Goal: Contribute content

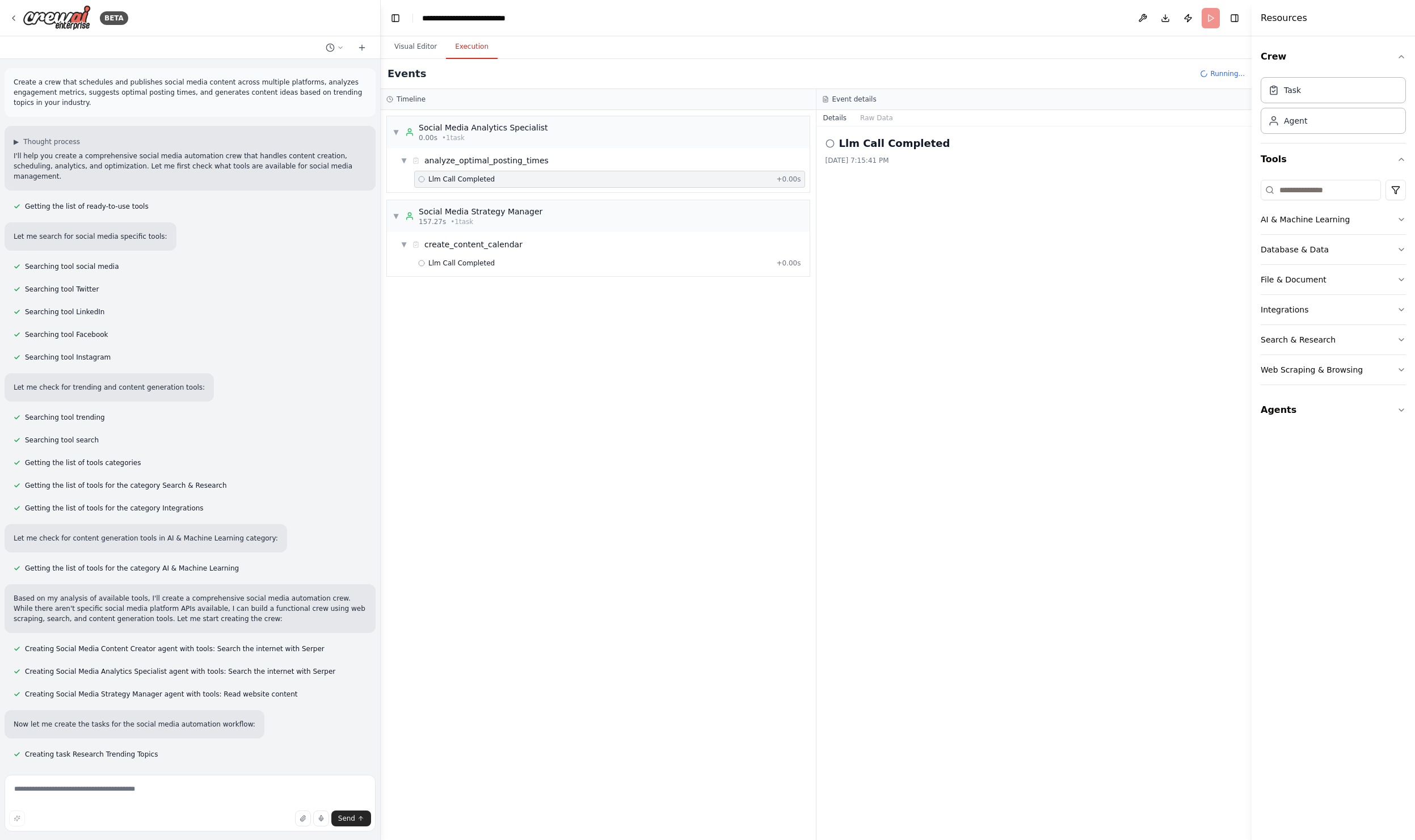
scroll to position [1170, 0]
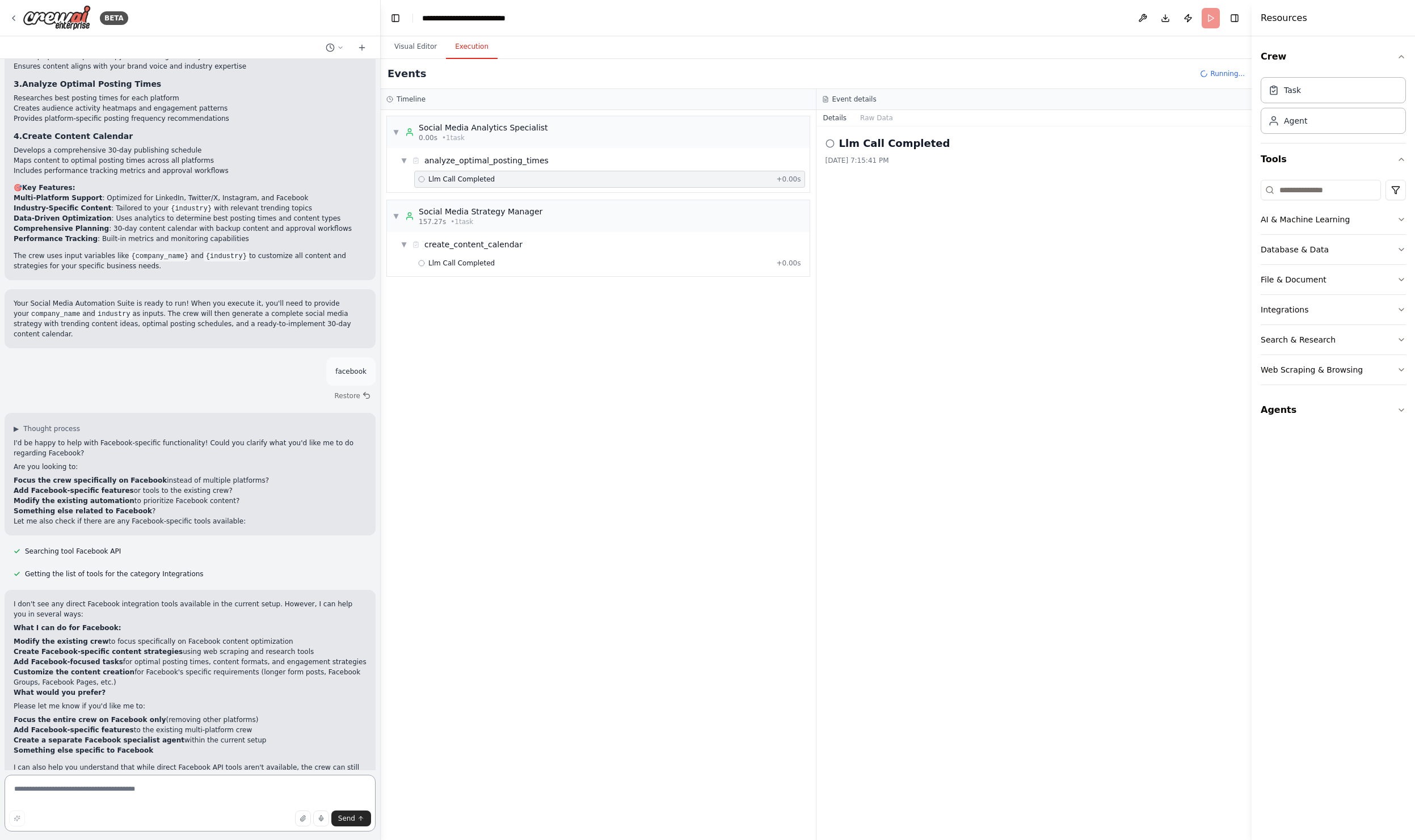
click at [56, 793] on textarea at bounding box center [190, 803] width 371 height 56
type textarea "*"
type textarea "**********"
click at [351, 819] on span "Send" at bounding box center [347, 818] width 17 height 9
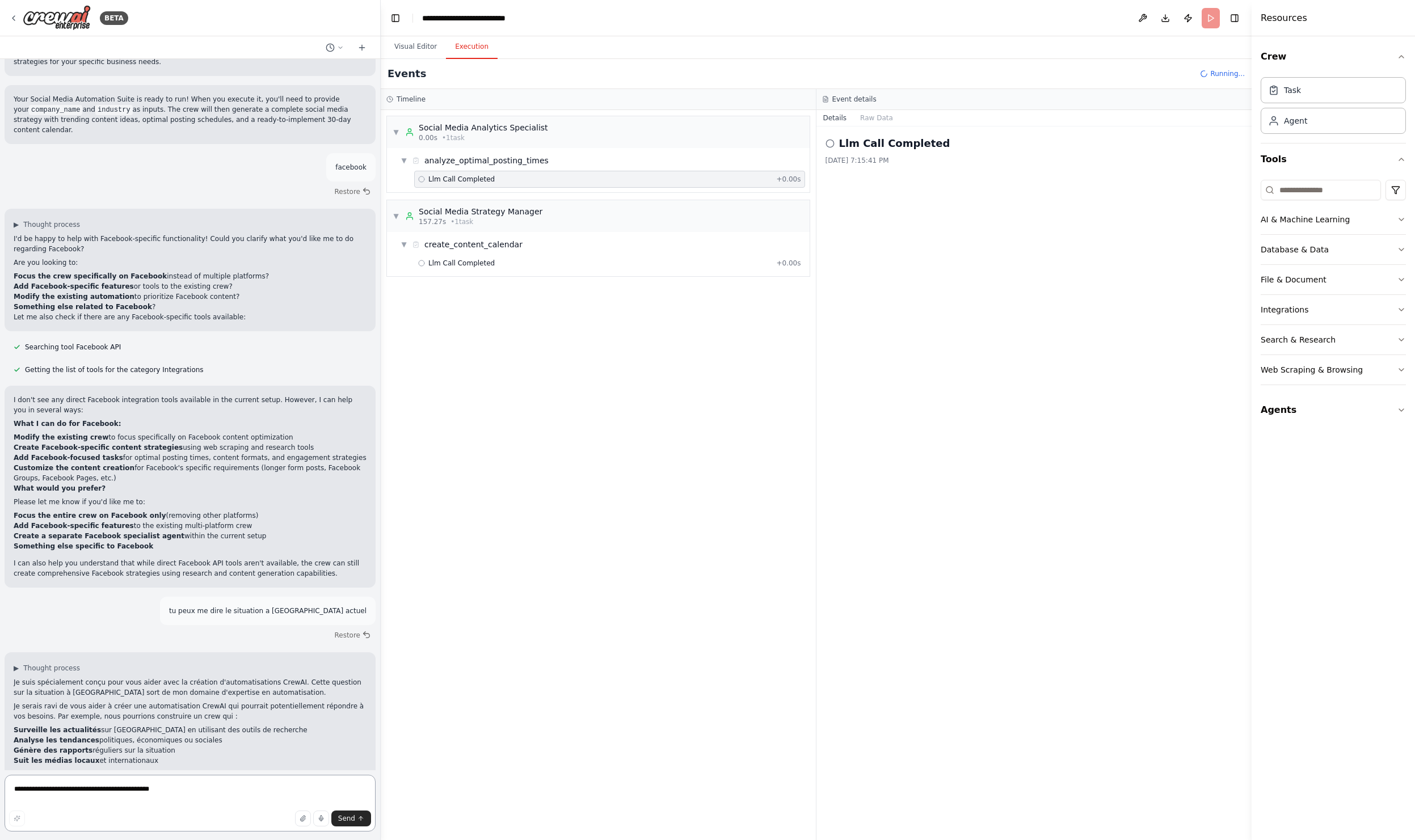
scroll to position [1384, 0]
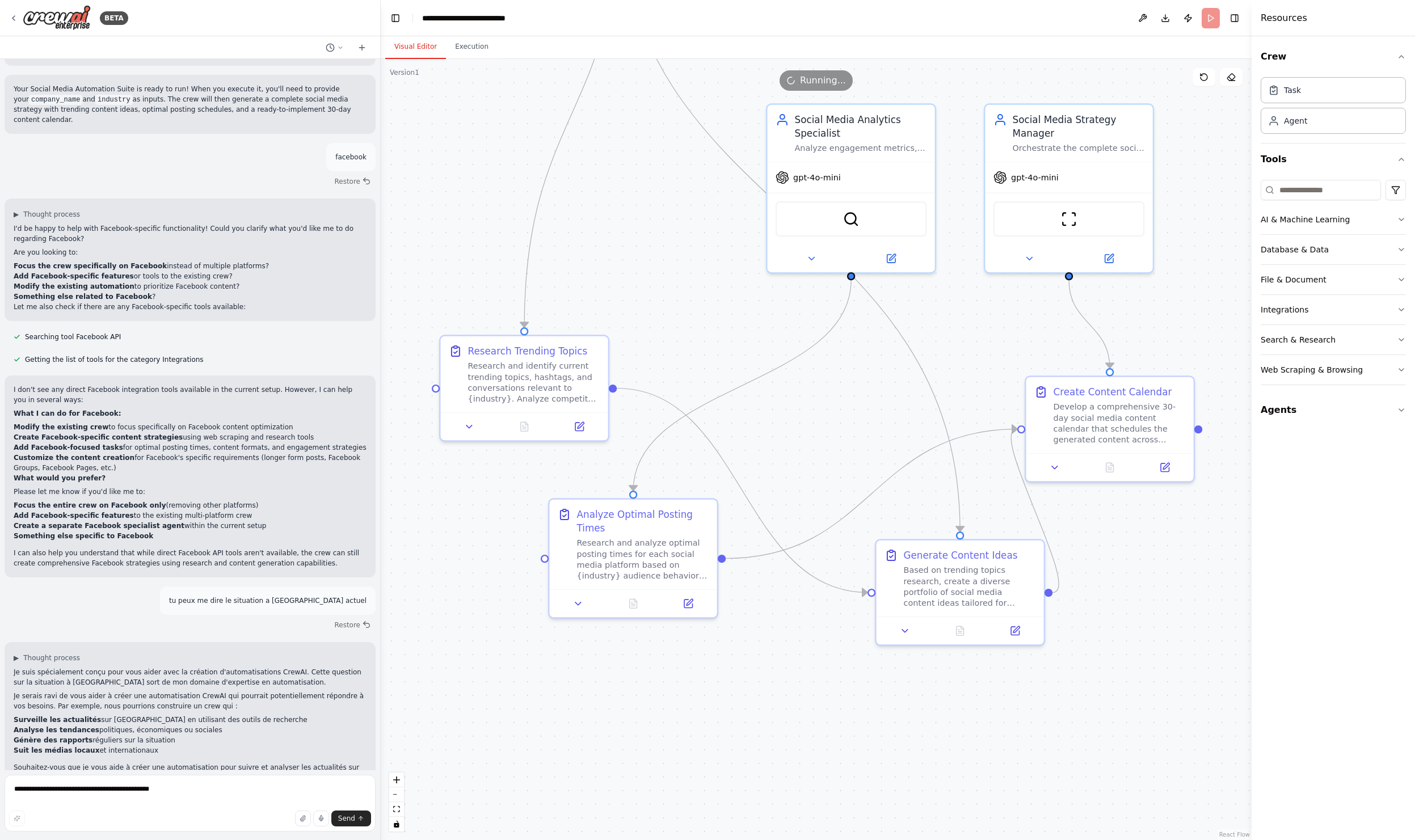
click at [407, 45] on button "Visual Editor" at bounding box center [415, 47] width 61 height 24
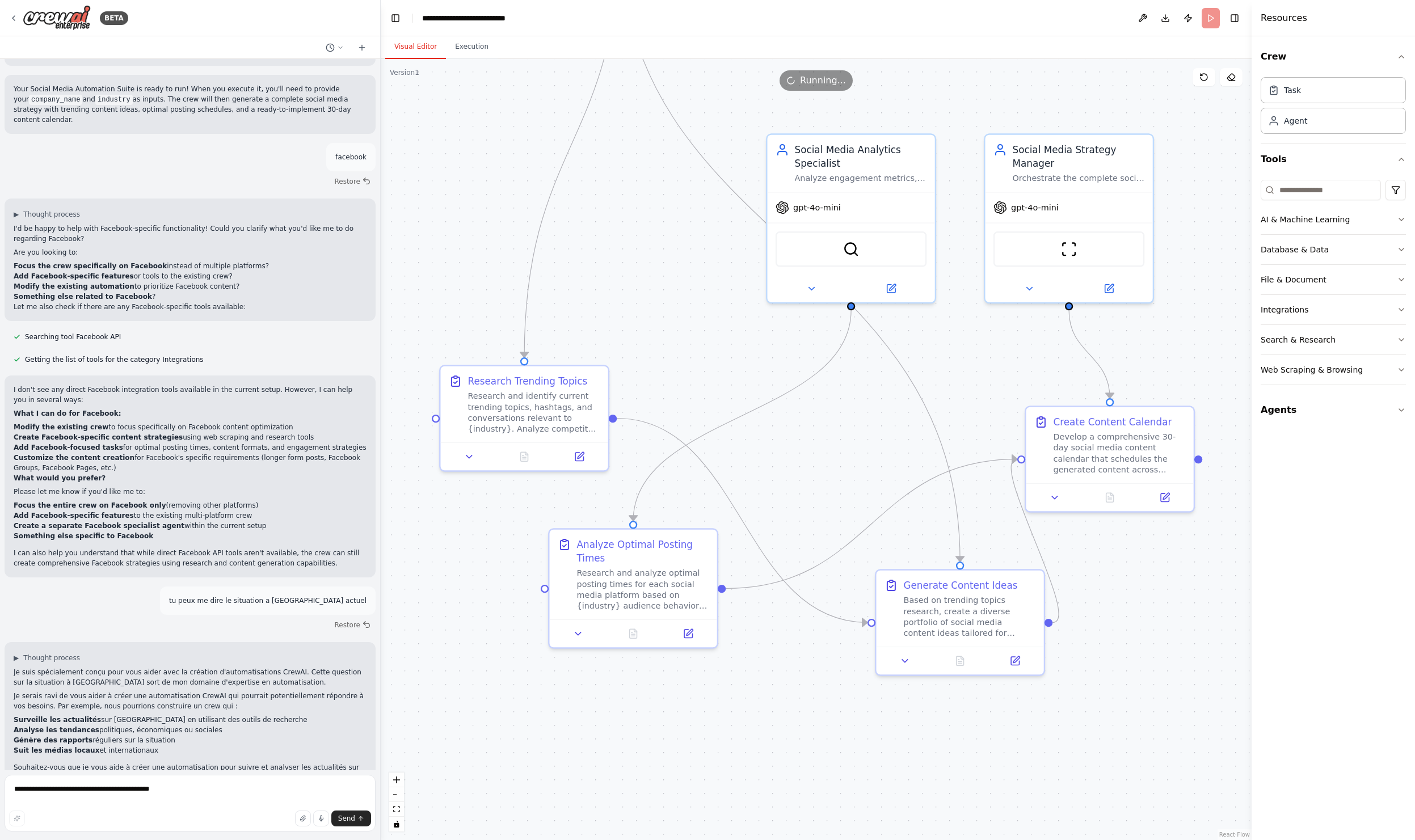
drag, startPoint x: 653, startPoint y: 239, endPoint x: 653, endPoint y: 269, distance: 30.0
click at [653, 269] on div ".deletable-edge-delete-btn { width: 20px; height: 20px; border: 0px solid #ffff…" at bounding box center [816, 449] width 871 height 781
click at [784, 105] on div ".deletable-edge-delete-btn { width: 20px; height: 20px; border: 0px solid #ffff…" at bounding box center [816, 449] width 871 height 781
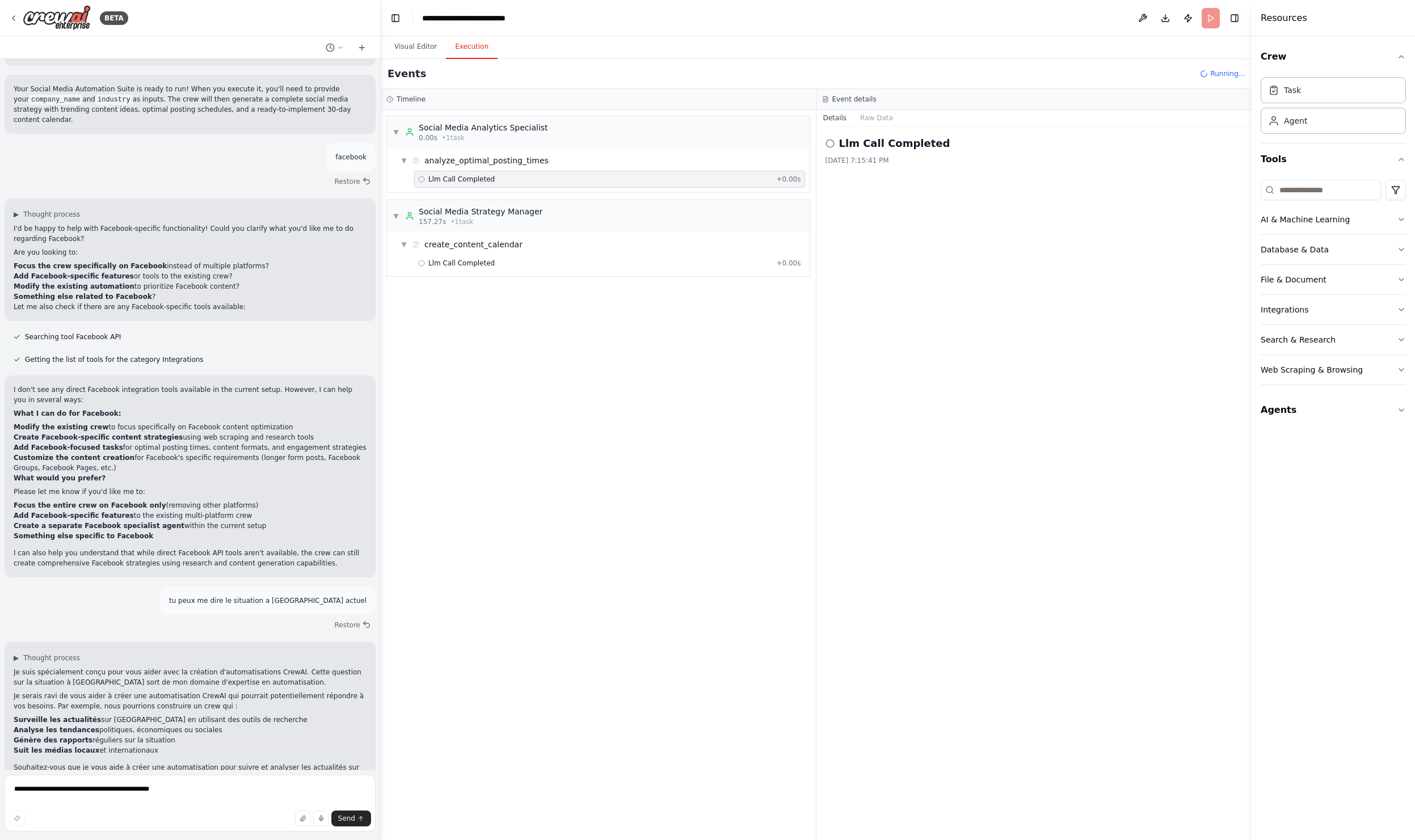
click at [478, 49] on button "Execution" at bounding box center [472, 47] width 52 height 24
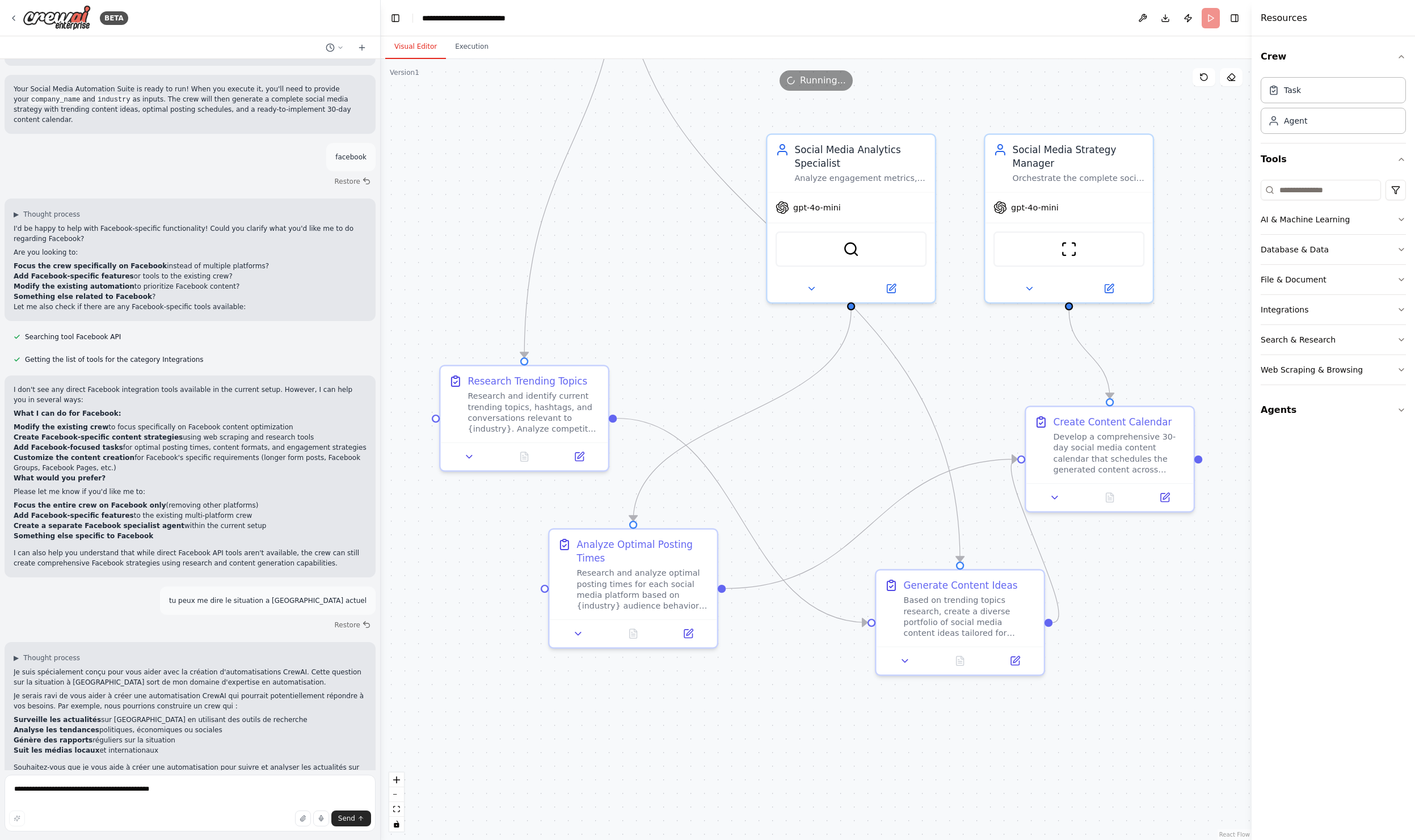
click at [413, 40] on button "Visual Editor" at bounding box center [415, 47] width 61 height 24
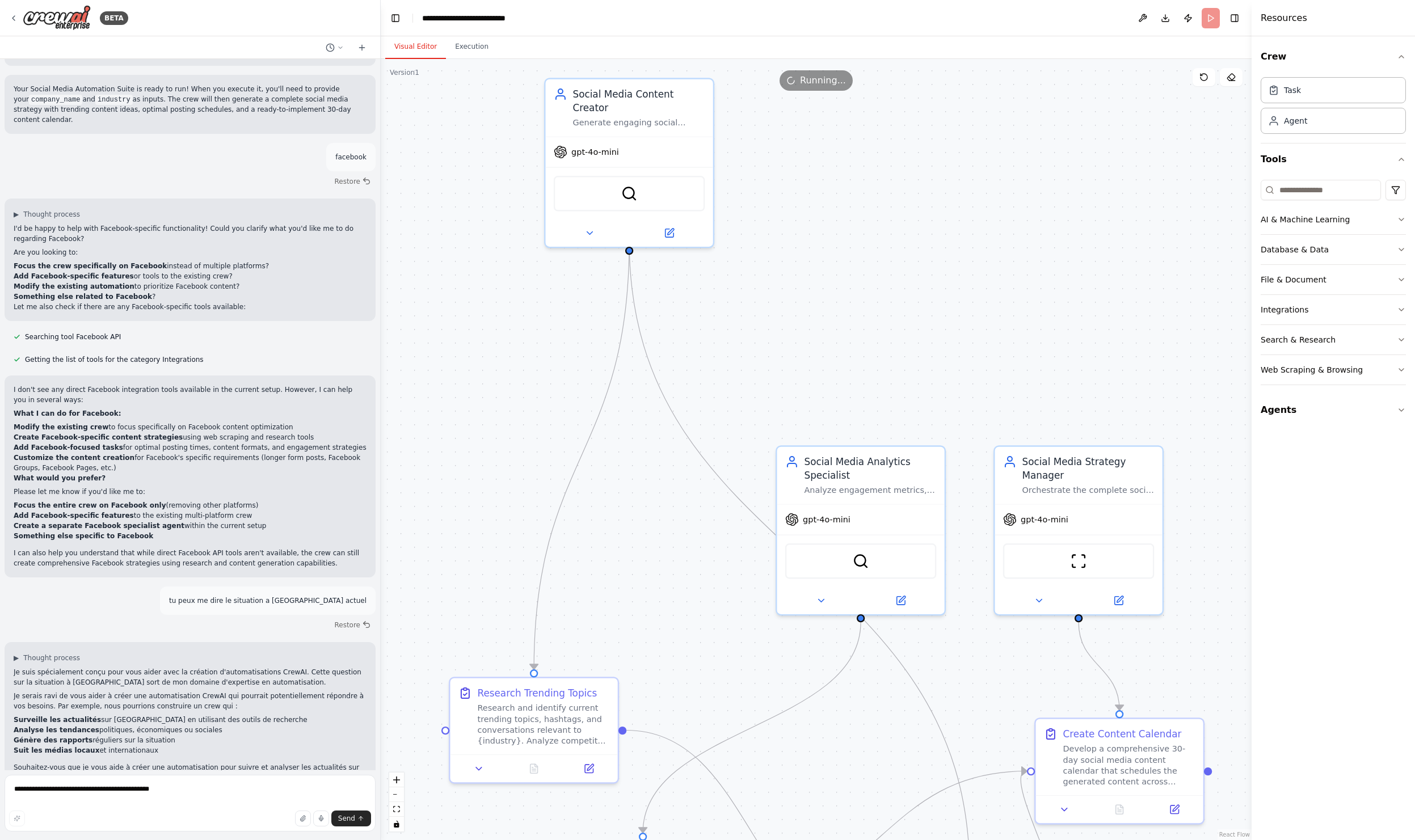
drag, startPoint x: 681, startPoint y: 320, endPoint x: 688, endPoint y: 608, distance: 288.1
click at [688, 608] on div ".deletable-edge-delete-btn { width: 20px; height: 20px; border: 0px solid #ffff…" at bounding box center [816, 449] width 871 height 781
click at [1141, 18] on button at bounding box center [1143, 18] width 18 height 20
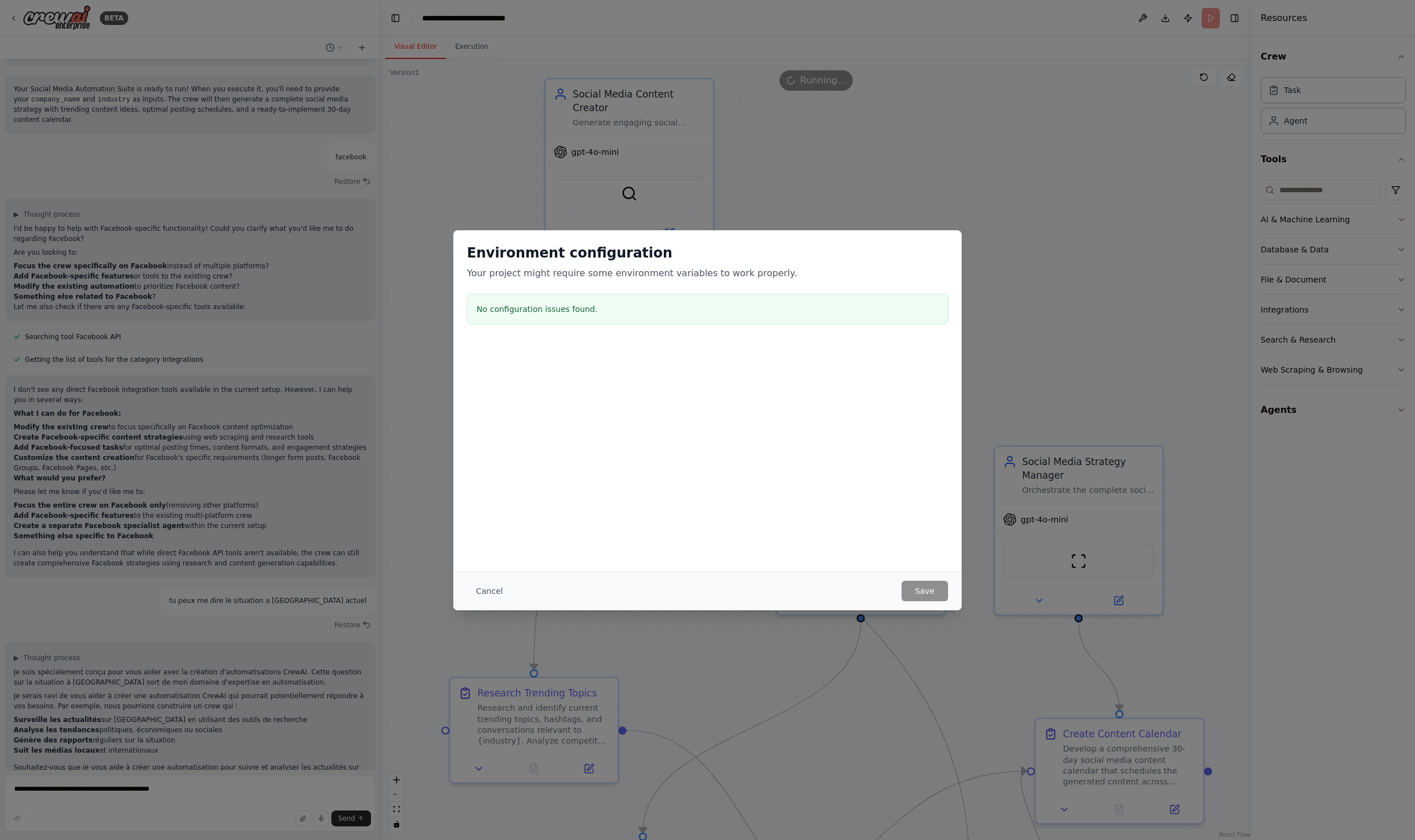
click at [667, 313] on h3 "No configuration issues found." at bounding box center [707, 309] width 462 height 11
click at [493, 592] on button "Cancel" at bounding box center [489, 590] width 45 height 20
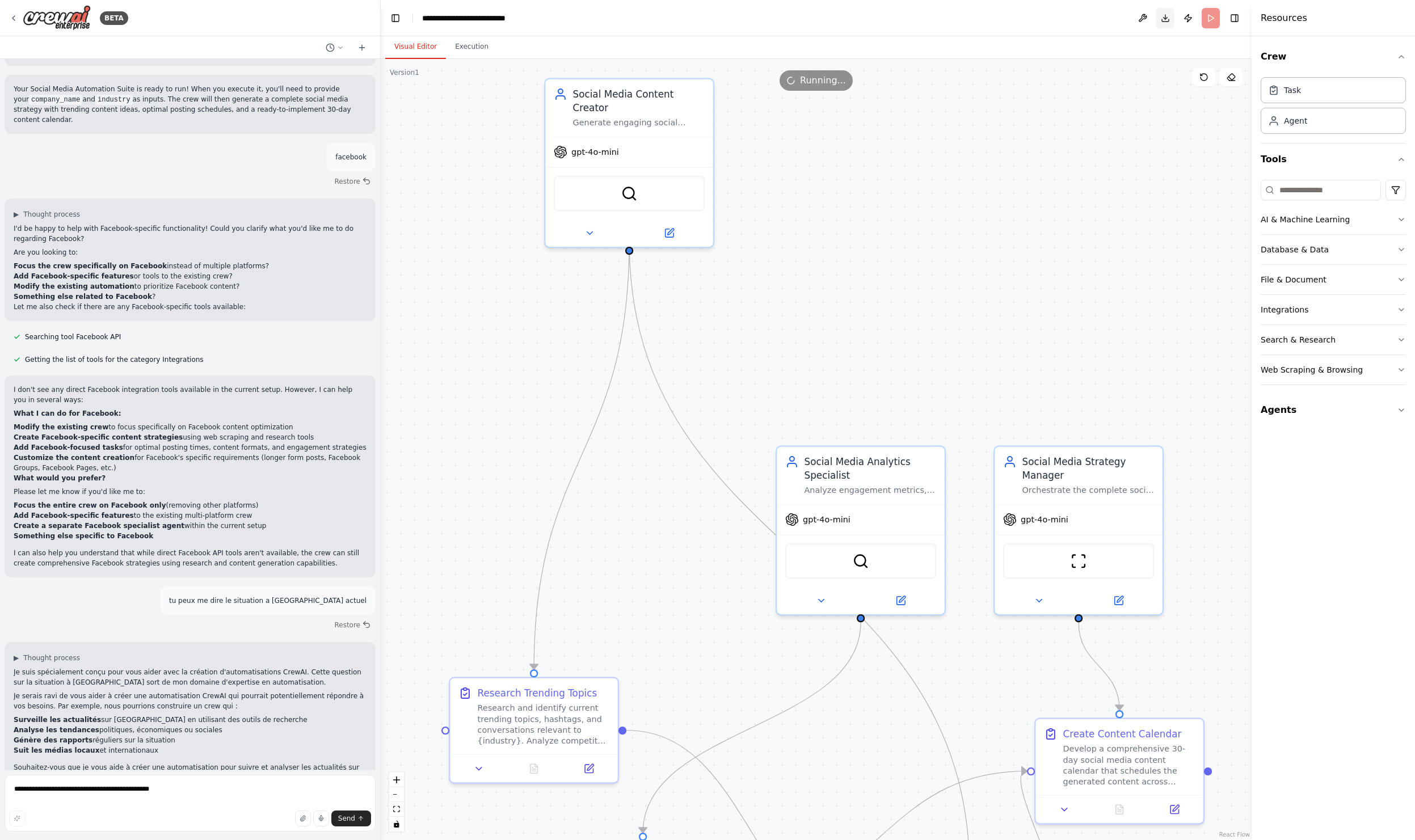
click at [1166, 16] on button "Download" at bounding box center [1165, 18] width 18 height 20
